Goal: Check status: Check status

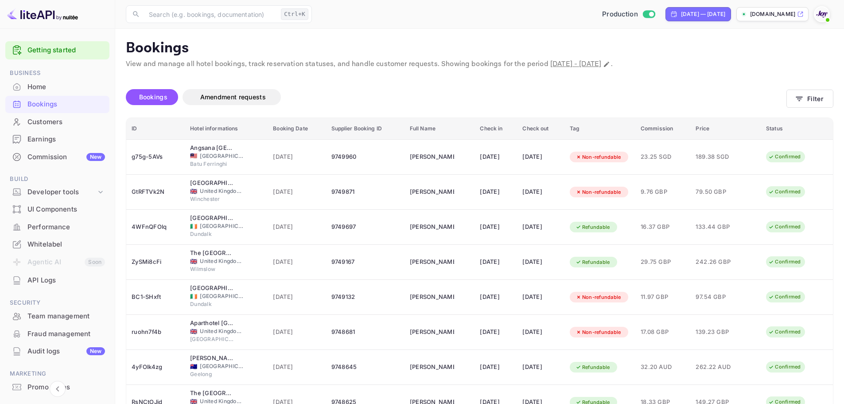
click at [69, 99] on div "Bookings" at bounding box center [66, 104] width 78 height 10
click at [38, 101] on div "Bookings" at bounding box center [66, 104] width 78 height 10
click at [815, 97] on button "Filter" at bounding box center [810, 99] width 47 height 18
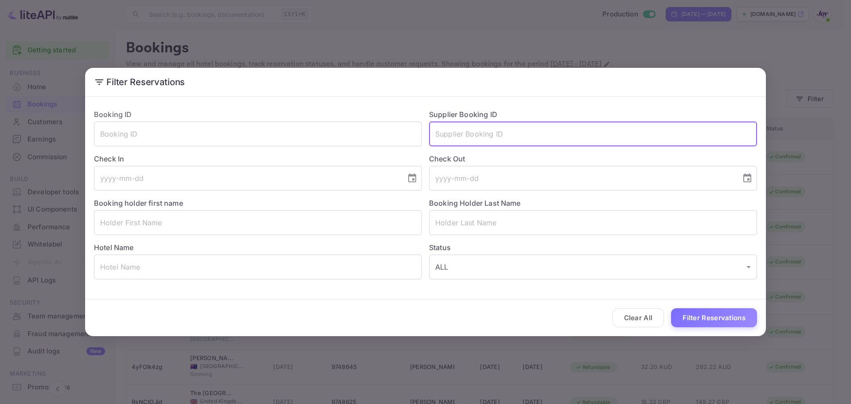
click at [484, 137] on input "text" at bounding box center [593, 133] width 328 height 25
paste input "8627993"
type input "8627993"
click at [684, 315] on button "Filter Reservations" at bounding box center [714, 317] width 86 height 19
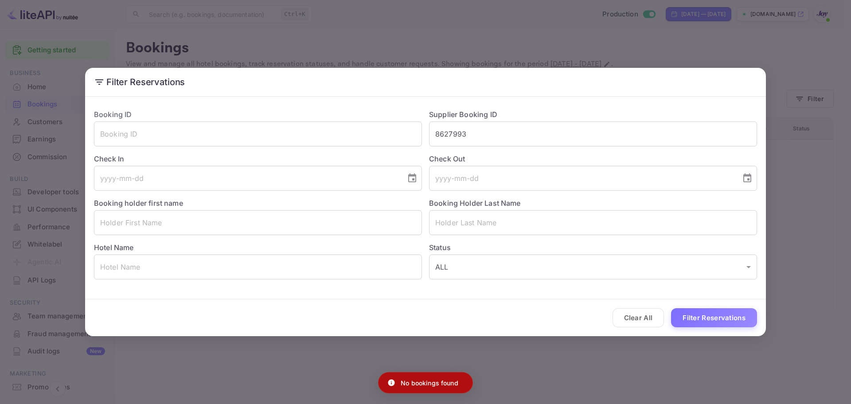
click at [580, 367] on div "Filter Reservations Booking ID ​ Supplier Booking ID 8627993 ​ Check In ​ Check…" at bounding box center [425, 202] width 851 height 404
